Goal: Information Seeking & Learning: Learn about a topic

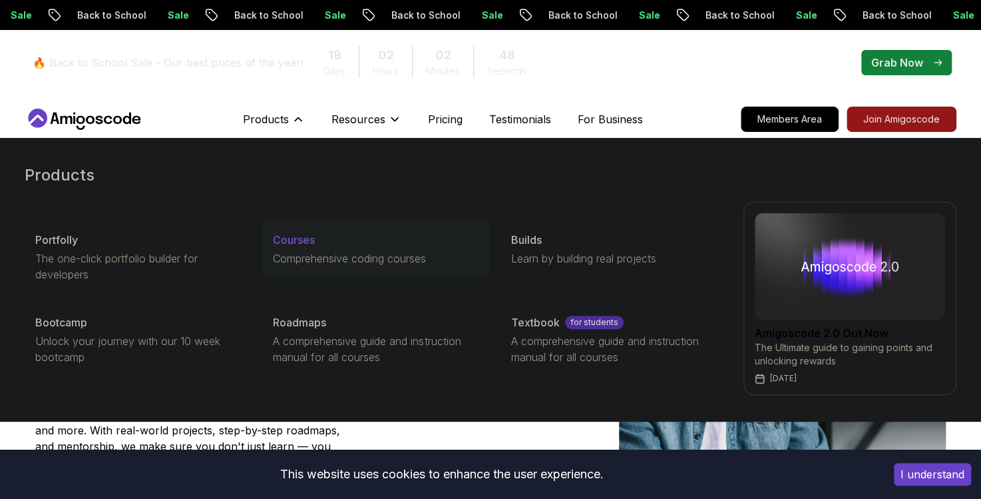
click at [302, 237] on p "Courses" at bounding box center [294, 240] width 42 height 16
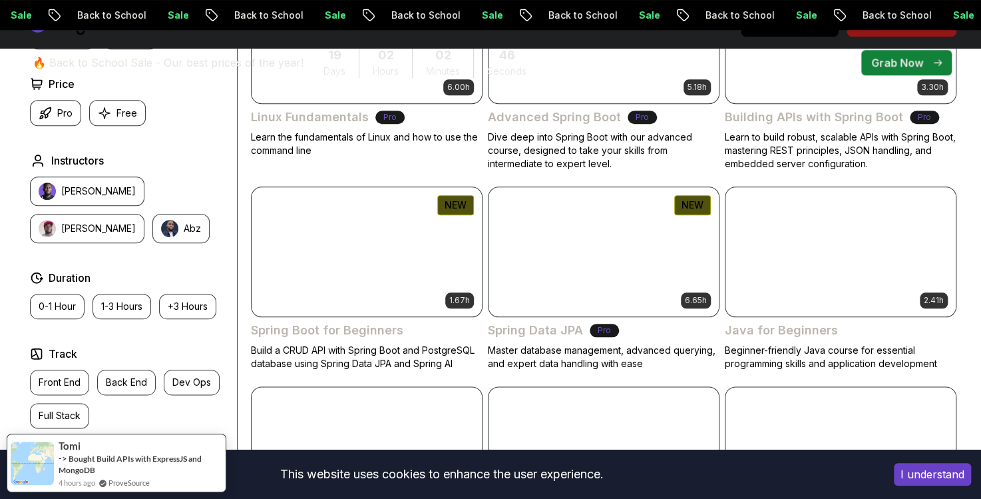
scroll to position [562, 0]
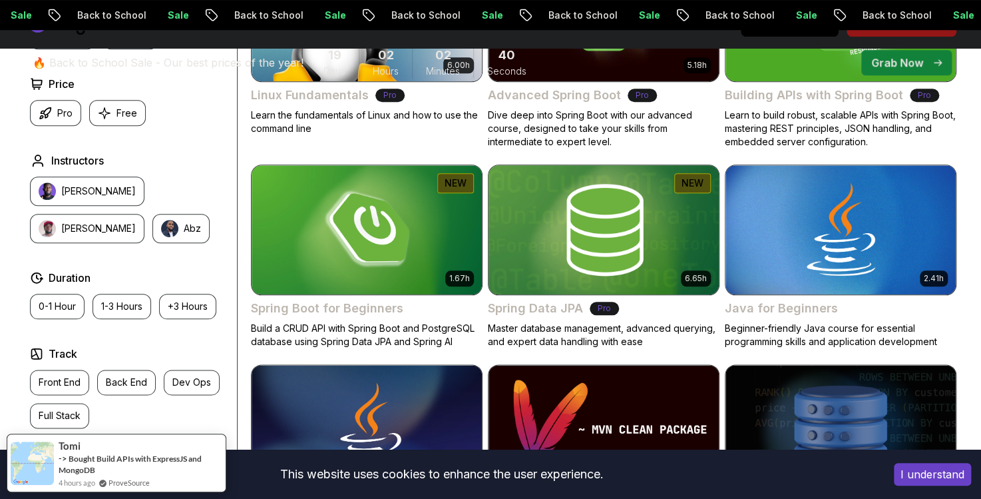
click at [567, 308] on h2 "Spring Data JPA" at bounding box center [535, 308] width 95 height 19
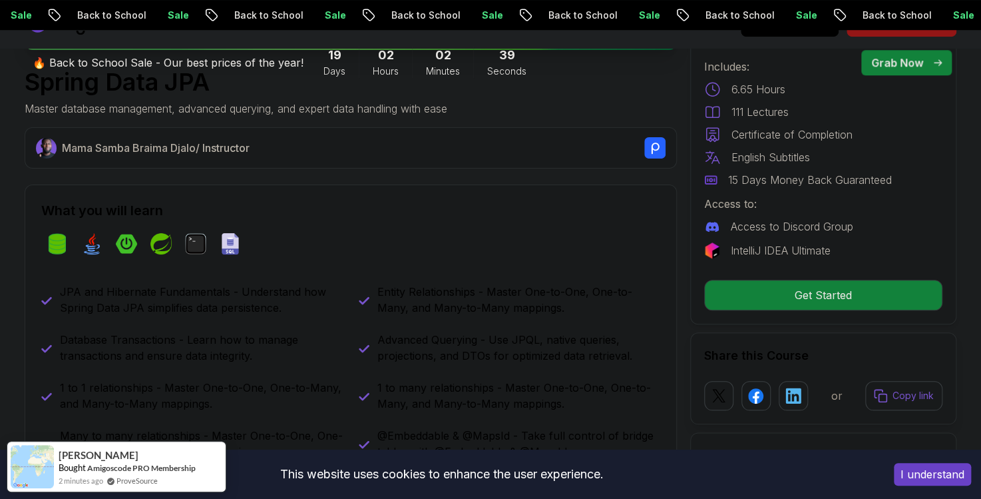
scroll to position [633, 0]
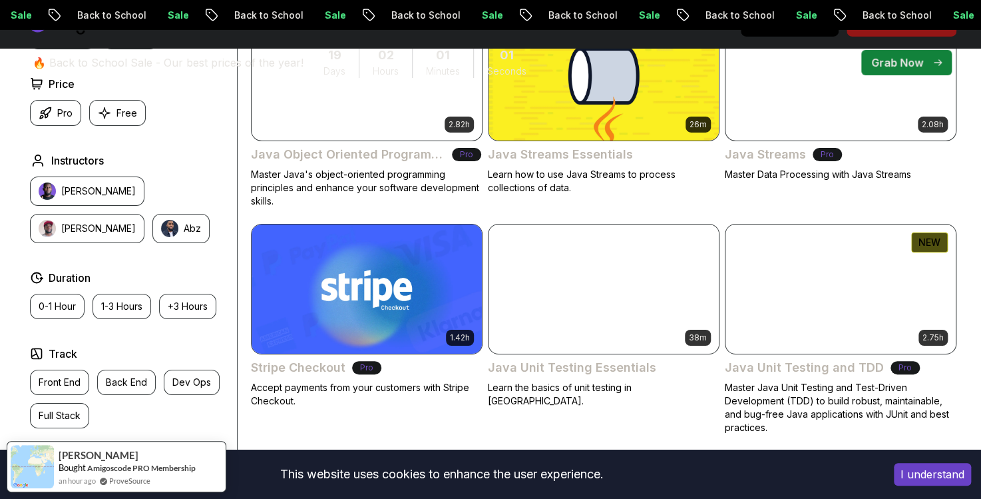
scroll to position [1898, 0]
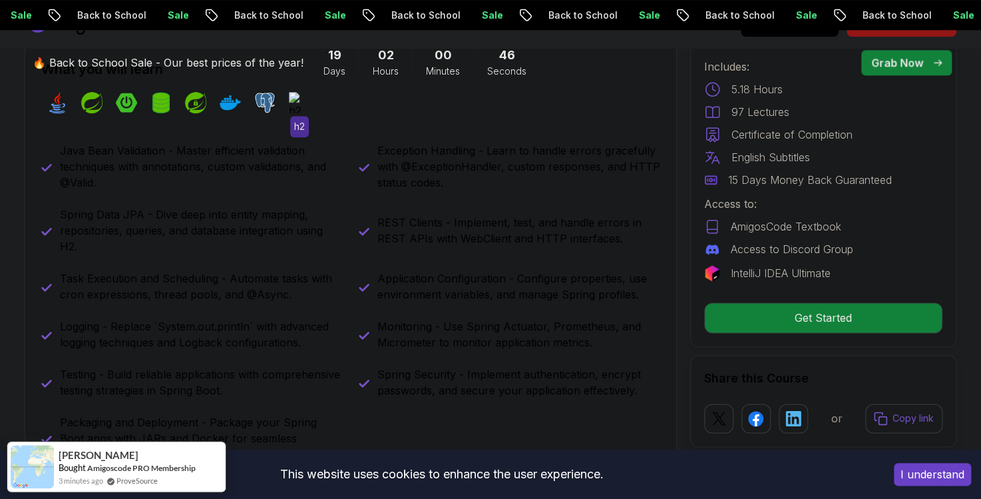
scroll to position [562, 0]
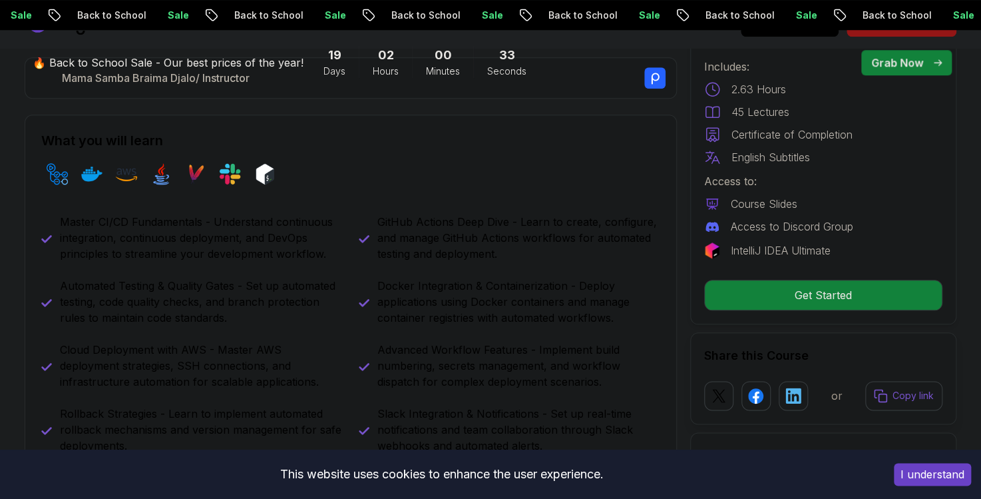
scroll to position [562, 0]
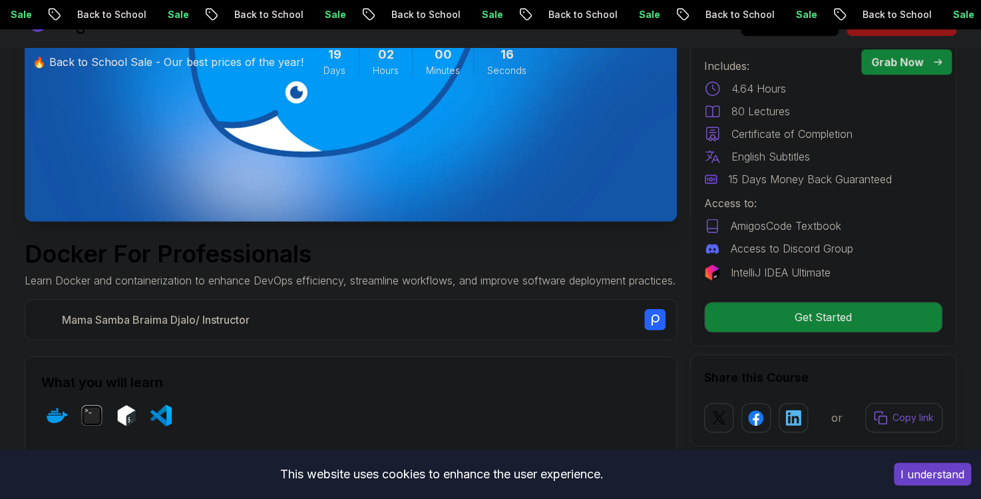
scroll to position [281, 0]
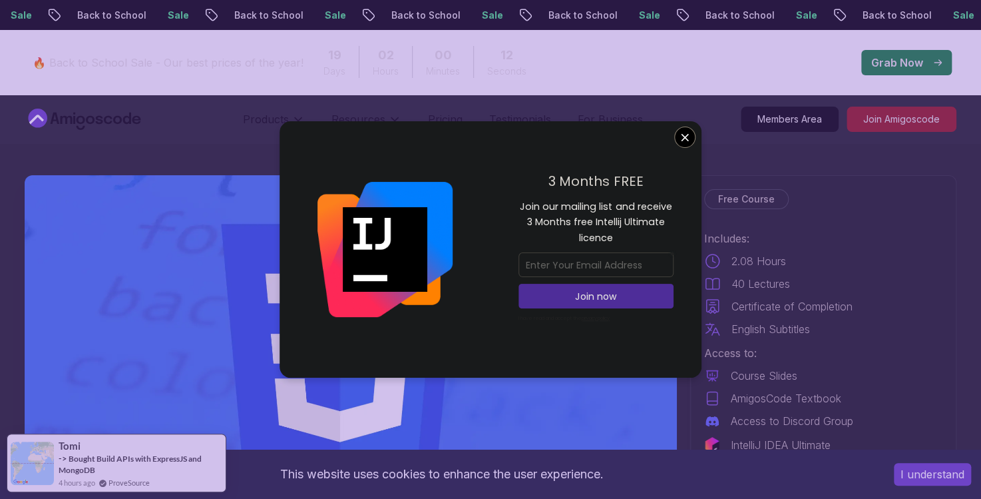
click at [674, 148] on div "3 Months FREE Join our mailing list and receive 3 Months free Intellij Ultimate…" at bounding box center [596, 249] width 211 height 257
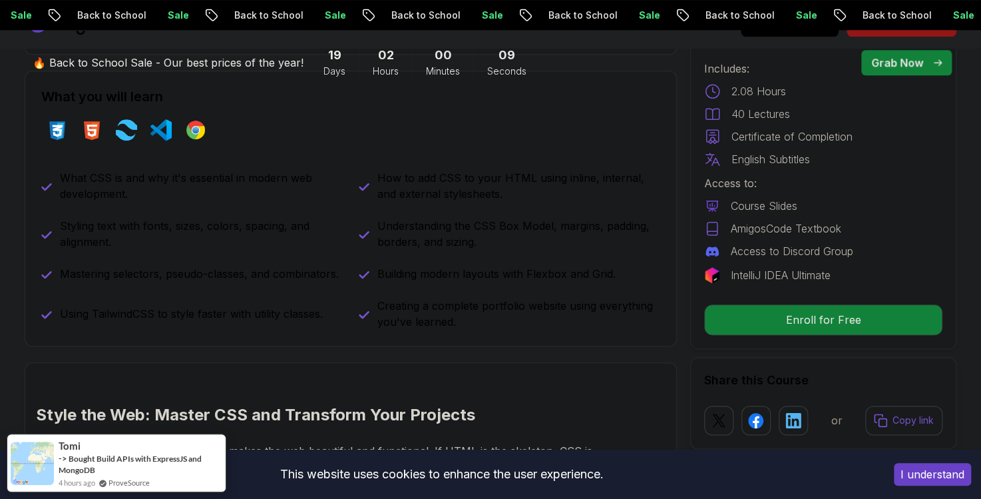
scroll to position [633, 0]
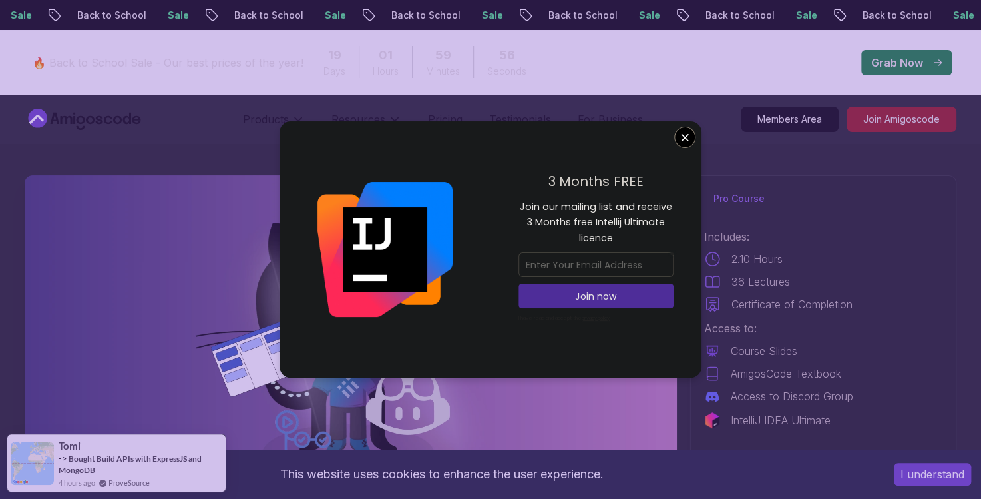
click at [698, 131] on div "3 Months FREE Join our mailing list and receive 3 Months free Intellij Ultimate…" at bounding box center [596, 249] width 211 height 257
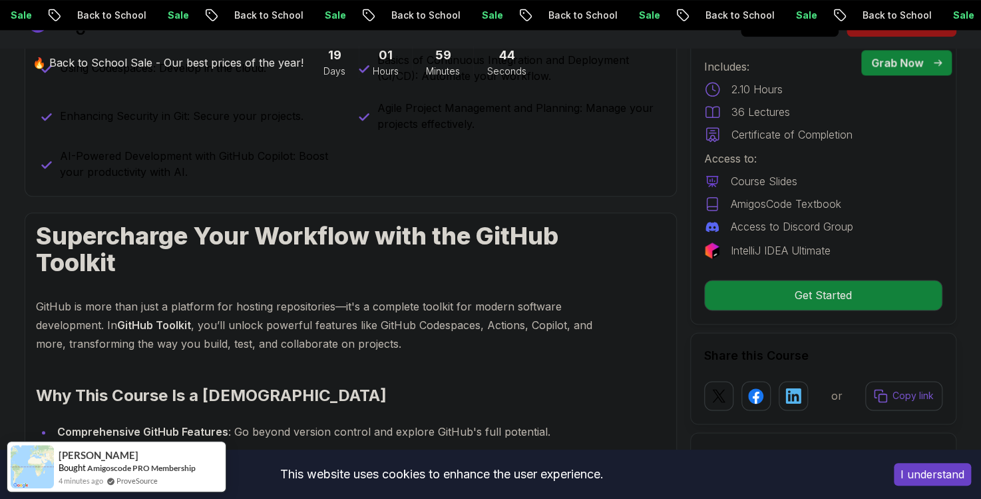
scroll to position [703, 0]
